Goal: Navigation & Orientation: Find specific page/section

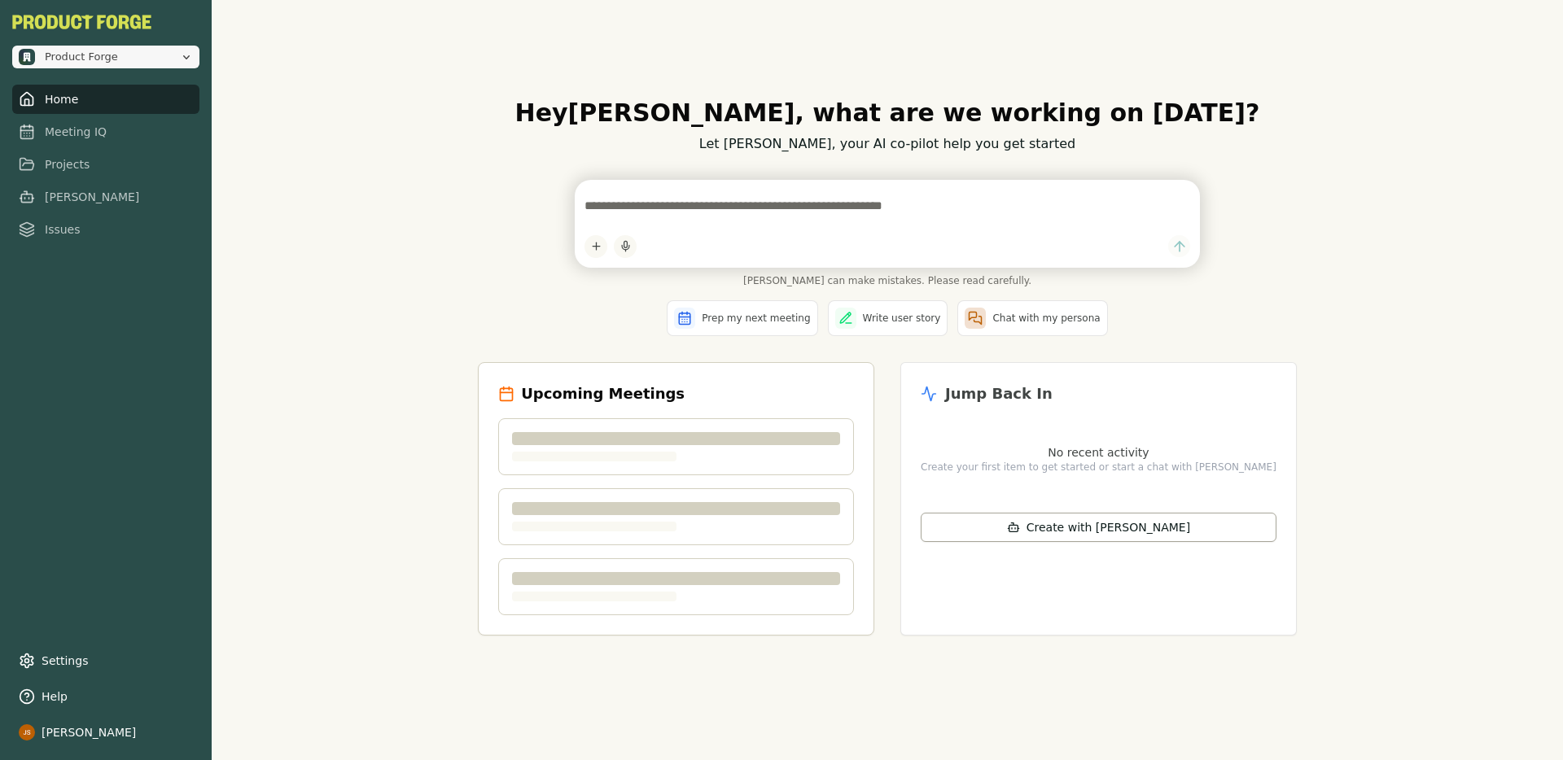
click at [87, 53] on span "Product Forge" at bounding box center [81, 57] width 73 height 15
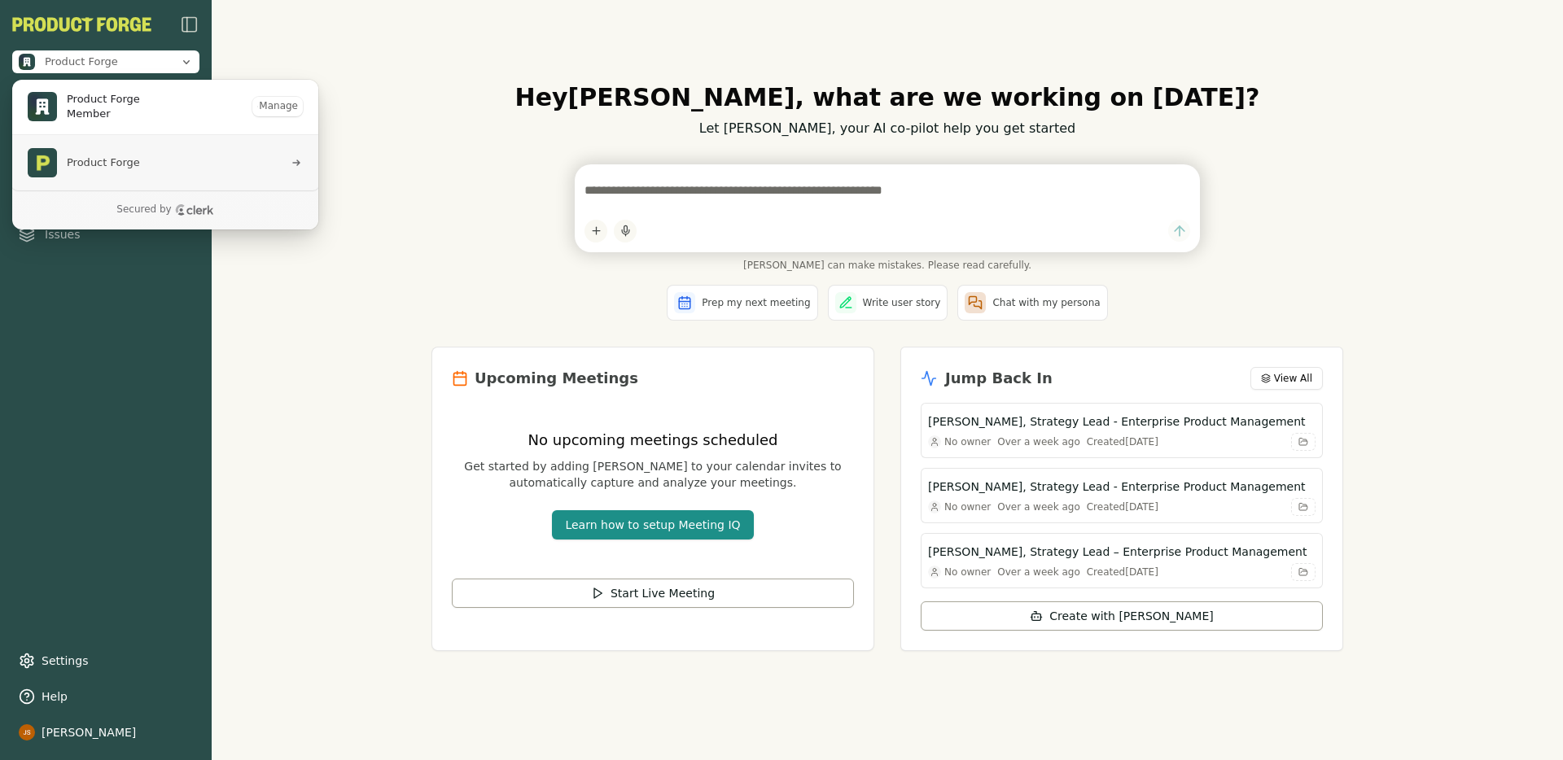
click at [151, 164] on span "Product Forge" at bounding box center [156, 162] width 256 height 29
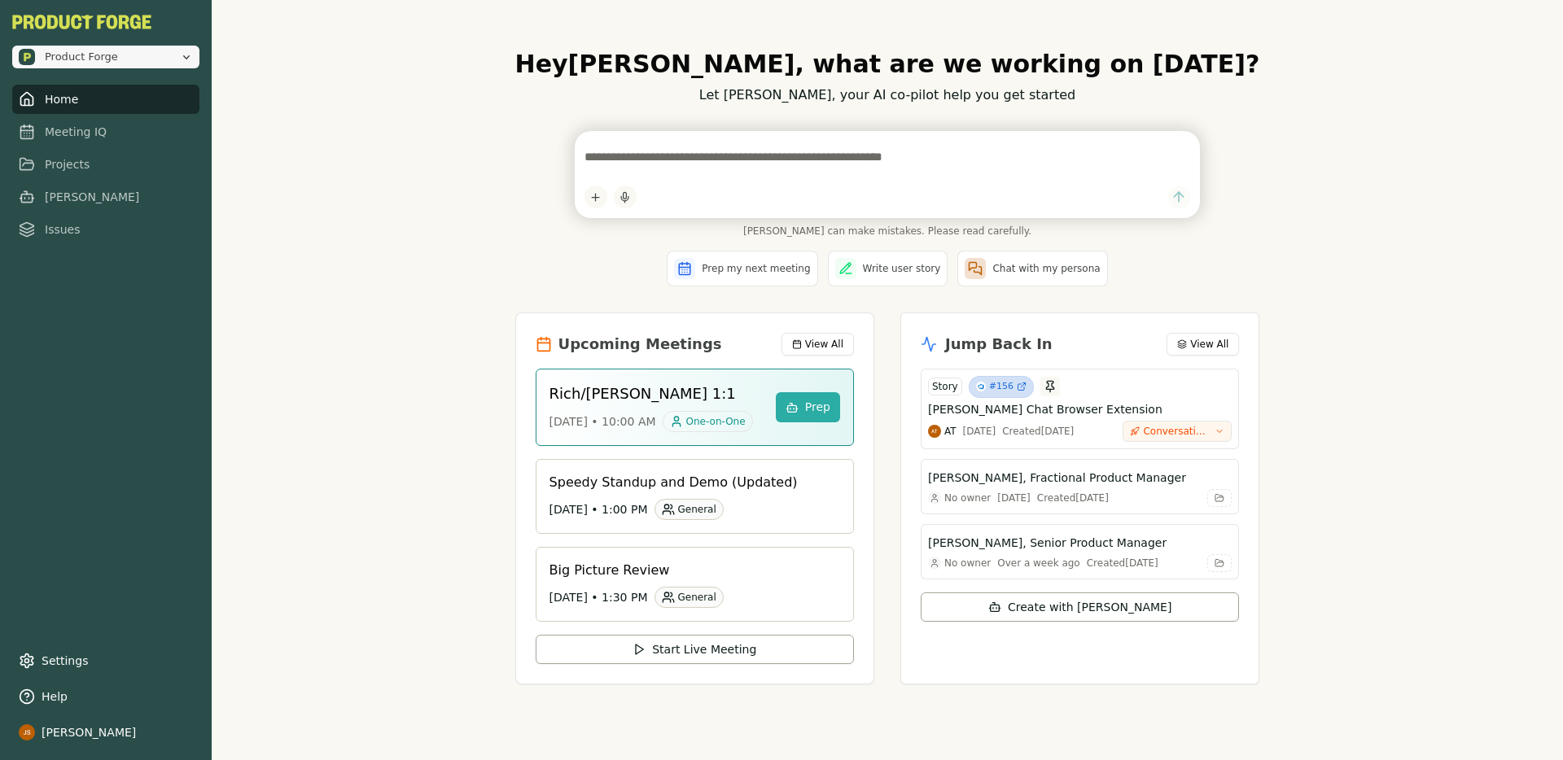
click at [133, 66] on button "Product Forge" at bounding box center [105, 57] width 187 height 23
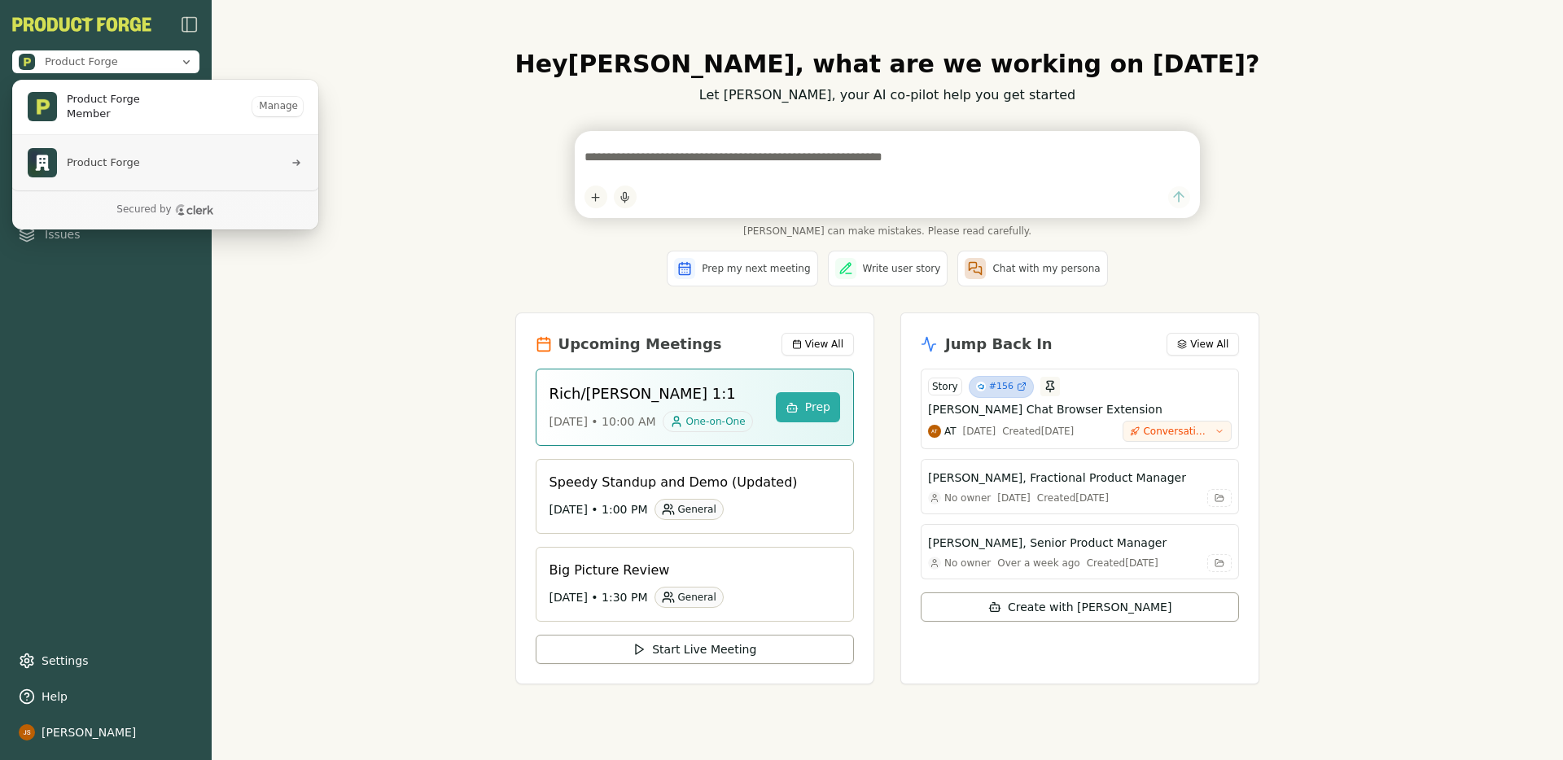
click at [123, 164] on span "Product Forge" at bounding box center [103, 162] width 73 height 15
